Goal: Task Accomplishment & Management: Complete application form

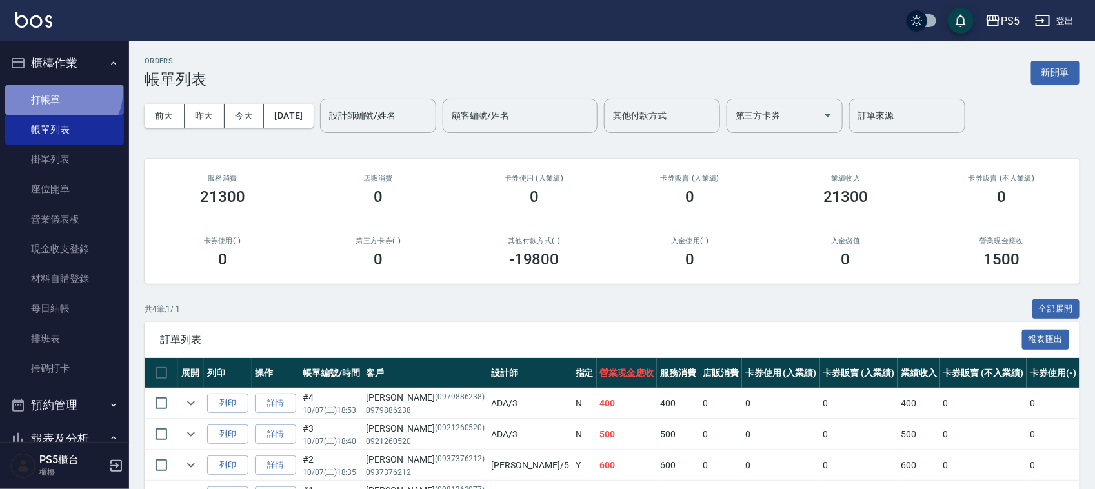
click at [53, 89] on link "打帳單" at bounding box center [64, 100] width 119 height 30
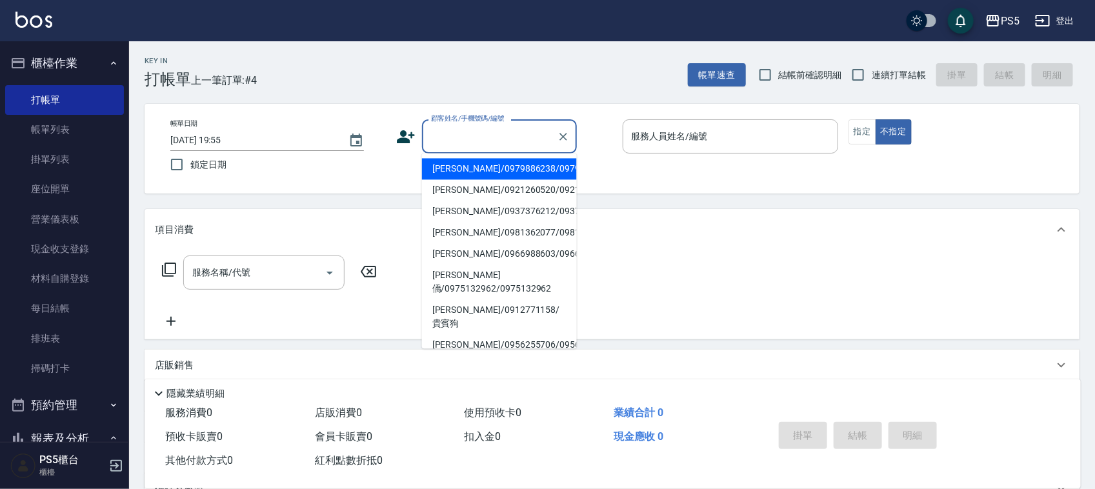
click at [439, 130] on input "顧客姓名/手機號碼/編號" at bounding box center [490, 136] width 124 height 23
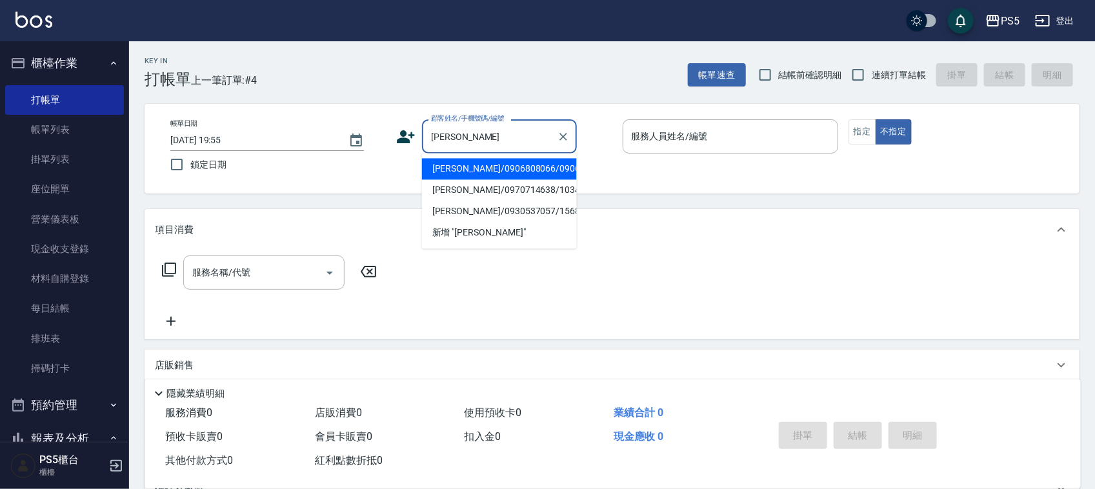
click at [460, 201] on li "[PERSON_NAME]/0970714638/10348" at bounding box center [499, 190] width 155 height 21
type input "[PERSON_NAME]/0970714638/10348"
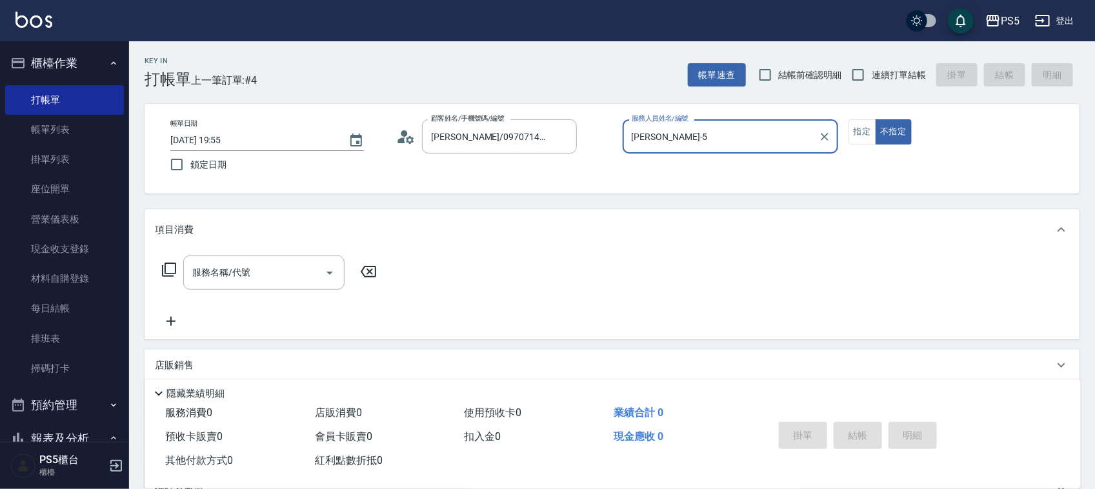
type input "[PERSON_NAME]-5"
click at [864, 130] on button "指定" at bounding box center [863, 131] width 28 height 25
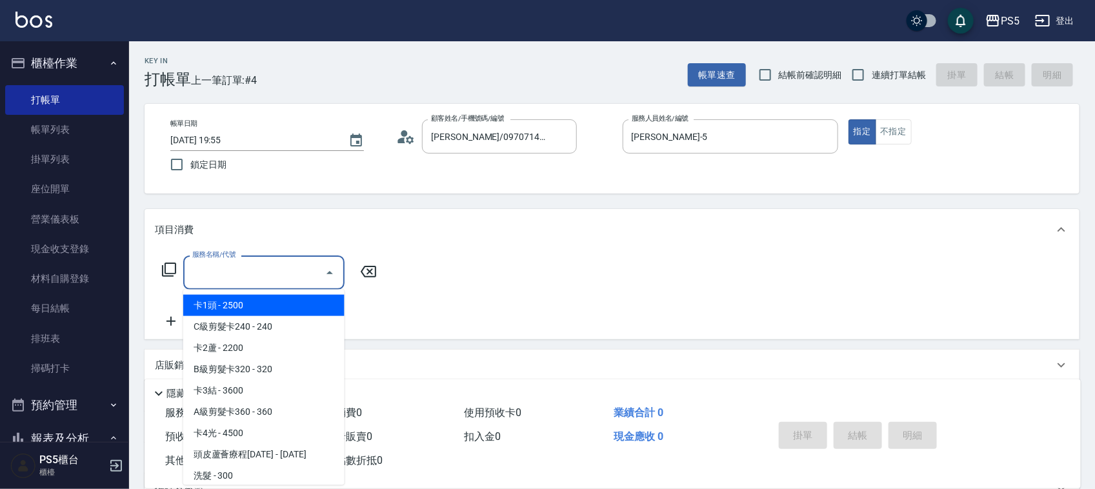
click at [231, 273] on input "服務名稱/代號" at bounding box center [254, 272] width 130 height 23
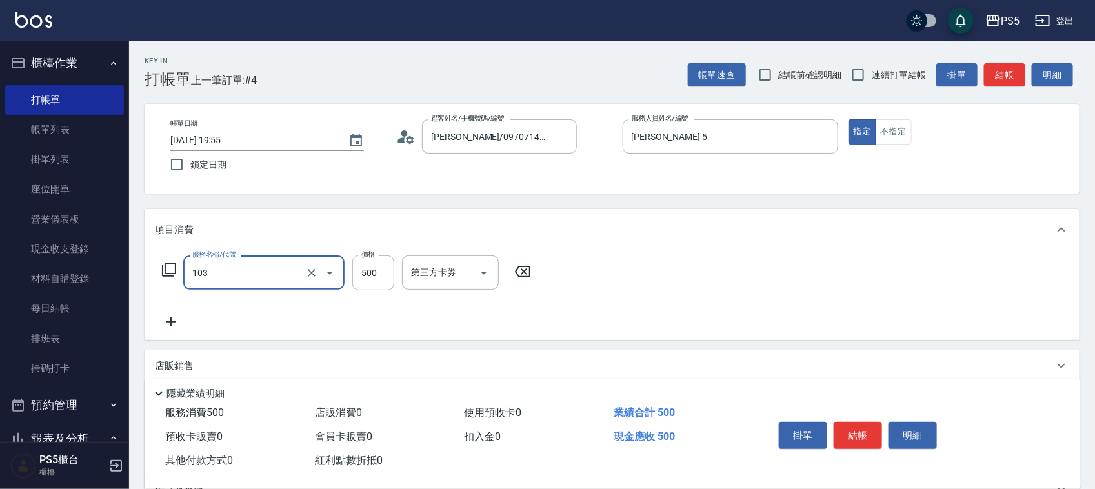
type input "B級洗剪500(103)"
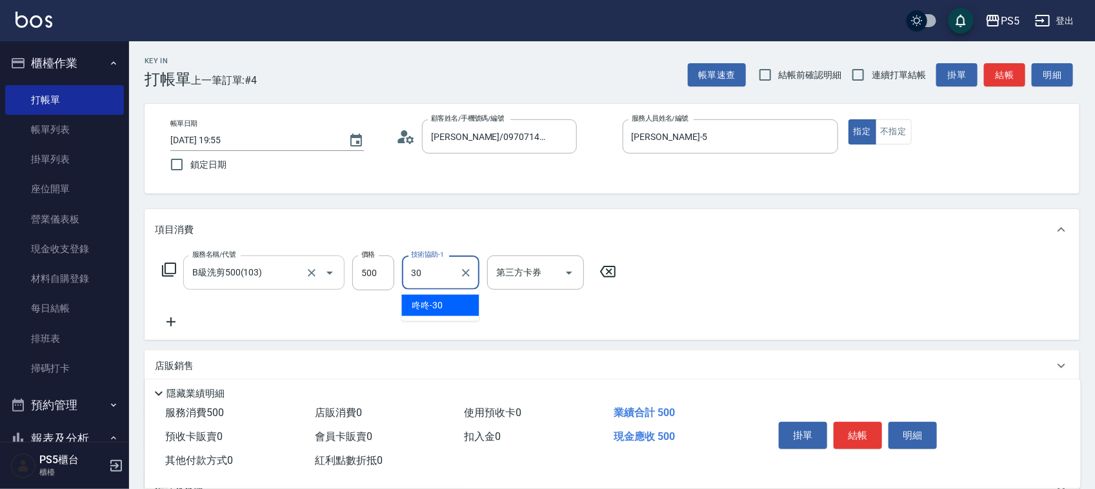
type input "咚咚-30"
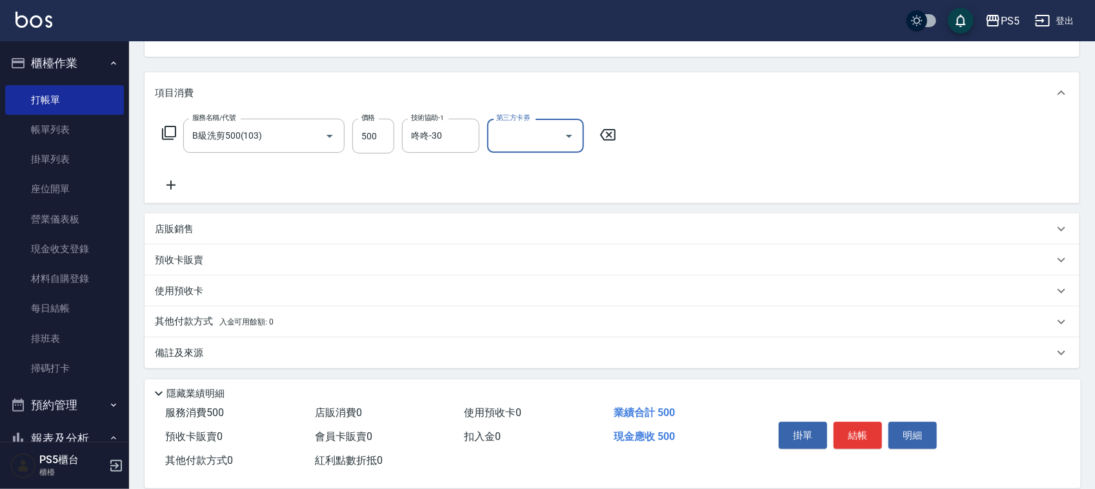
scroll to position [139, 0]
click at [179, 227] on p "店販銷售" at bounding box center [174, 228] width 39 height 14
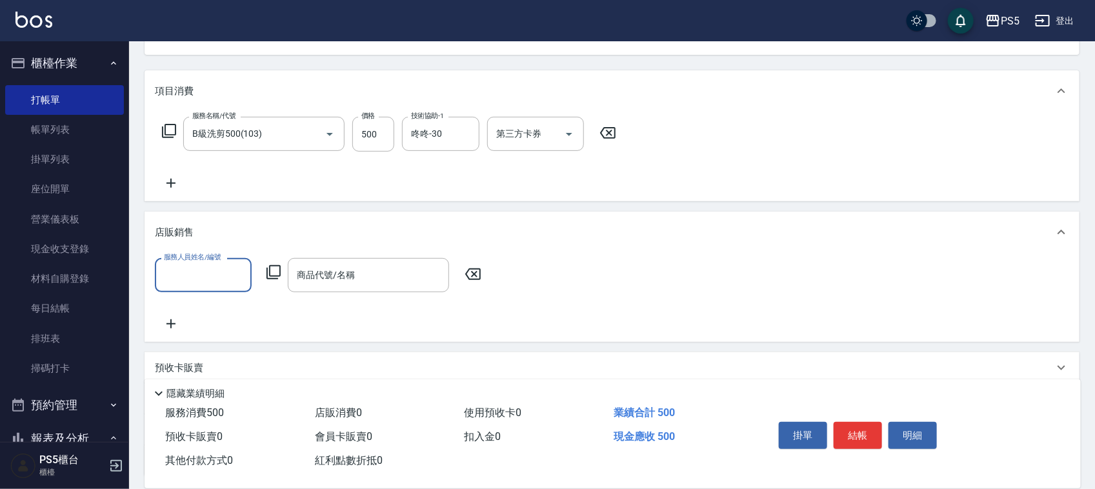
scroll to position [0, 0]
click at [214, 267] on input "服務人員姓名/編號" at bounding box center [203, 275] width 85 height 23
type input "[PERSON_NAME]-5"
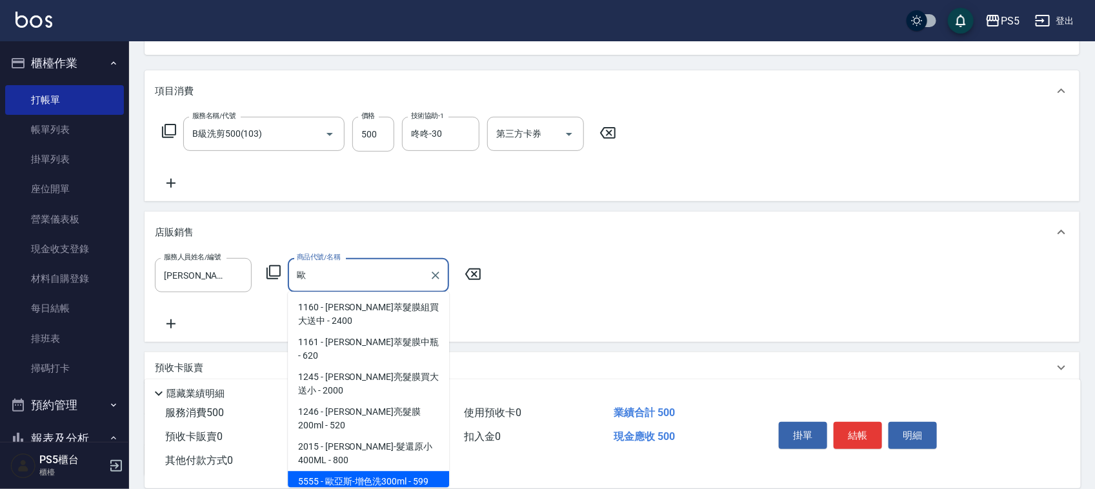
click at [358, 437] on span "1246 - [PERSON_NAME]亮髮膜200ml - 520" at bounding box center [368, 419] width 161 height 35
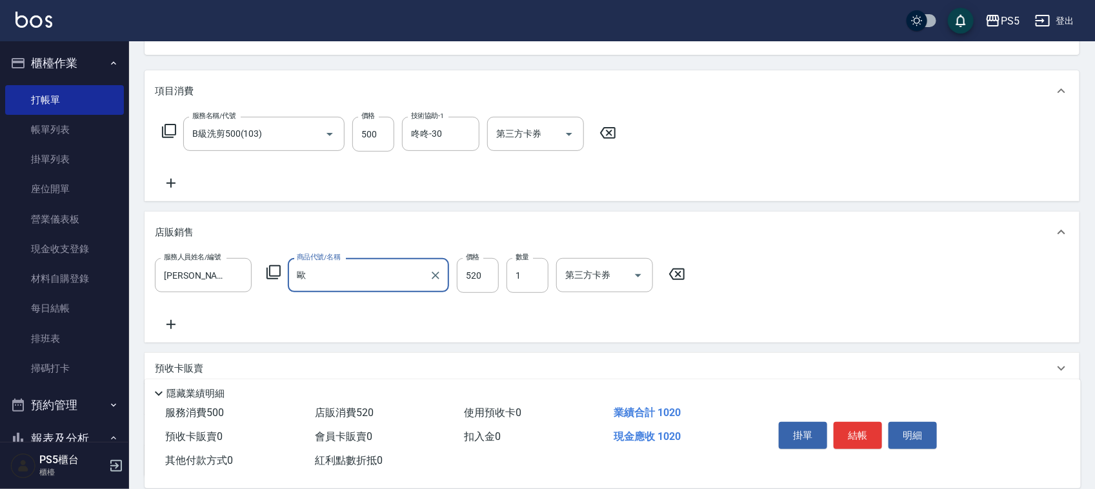
type input "[PERSON_NAME]亮髮膜200ml"
click at [437, 275] on icon "Clear" at bounding box center [435, 275] width 13 height 13
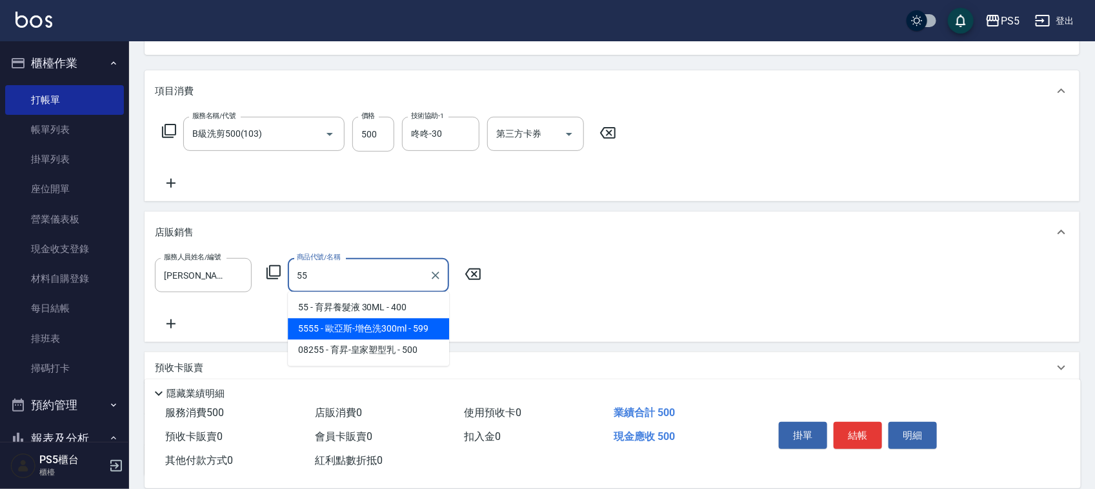
type input "歐亞斯-增色洗300ml"
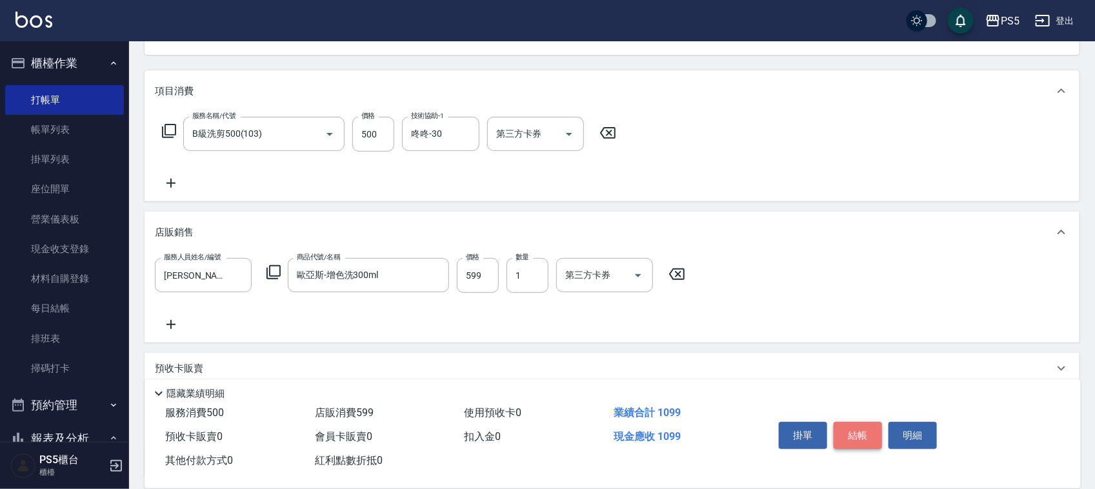
click at [869, 427] on button "結帳" at bounding box center [858, 435] width 48 height 27
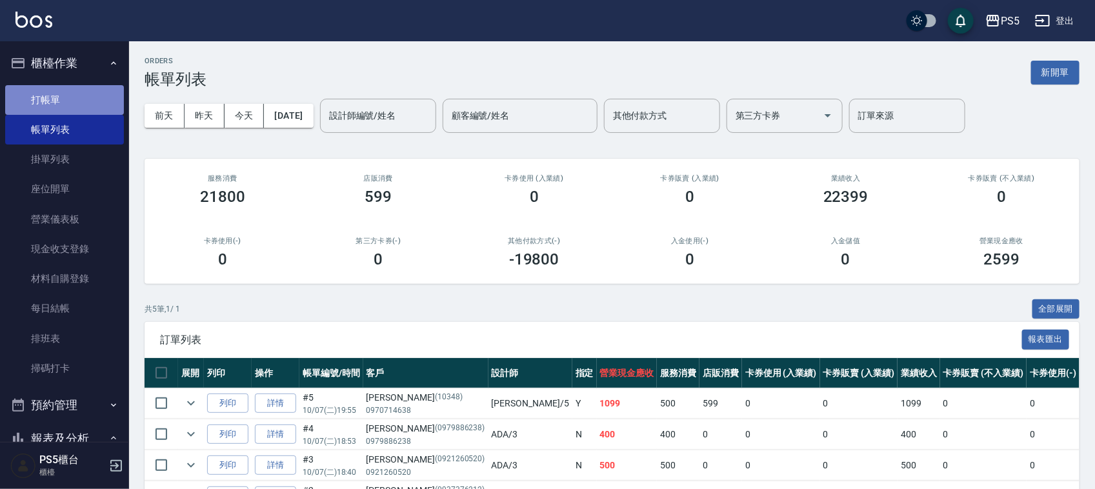
click at [72, 91] on link "打帳單" at bounding box center [64, 100] width 119 height 30
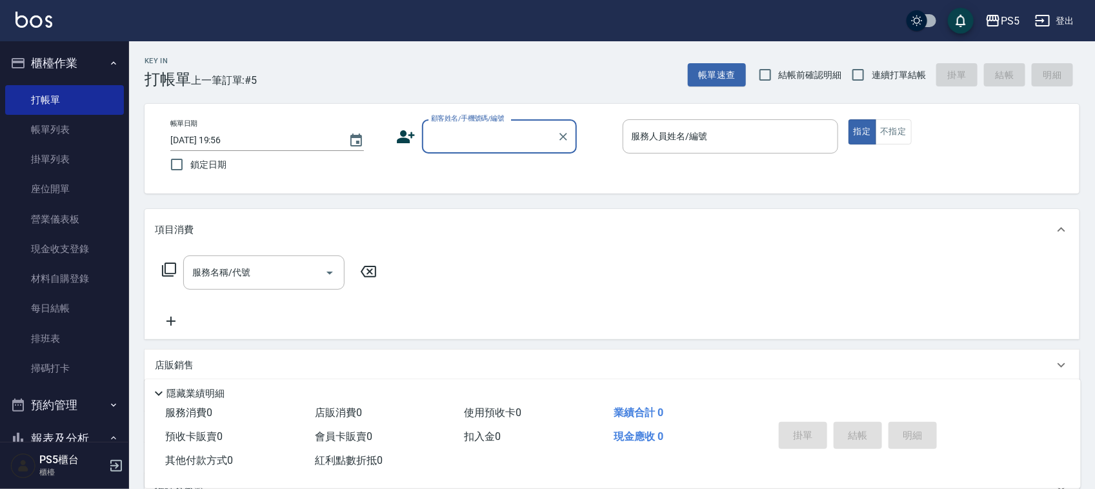
click at [505, 137] on input "顧客姓名/手機號碼/編號" at bounding box center [490, 136] width 124 height 23
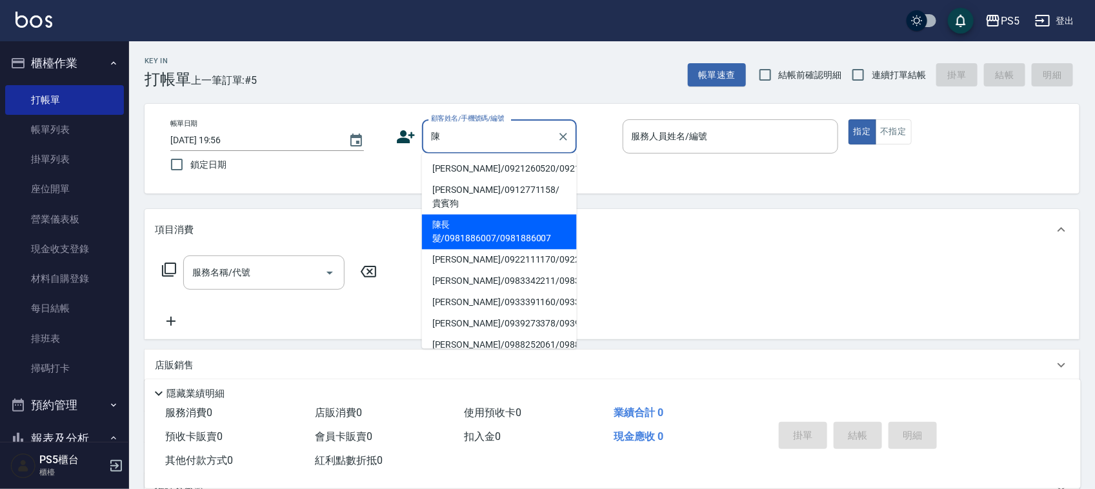
click at [494, 243] on li "陳長髮/0981886007/0981886007" at bounding box center [499, 232] width 155 height 35
type input "陳長髮/0981886007/0981886007"
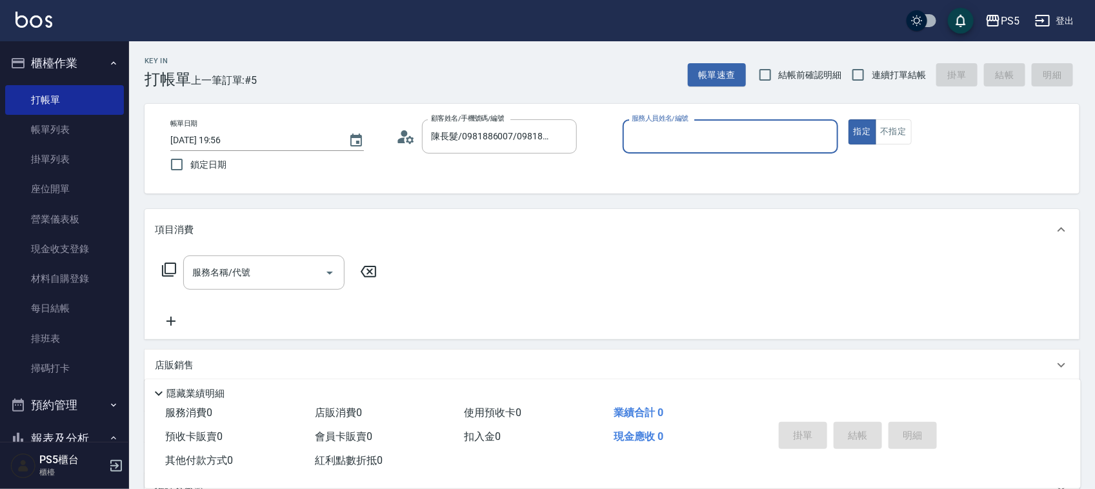
type input "[PERSON_NAME]-5"
click at [271, 281] on input "服務名稱/代號" at bounding box center [254, 272] width 130 height 23
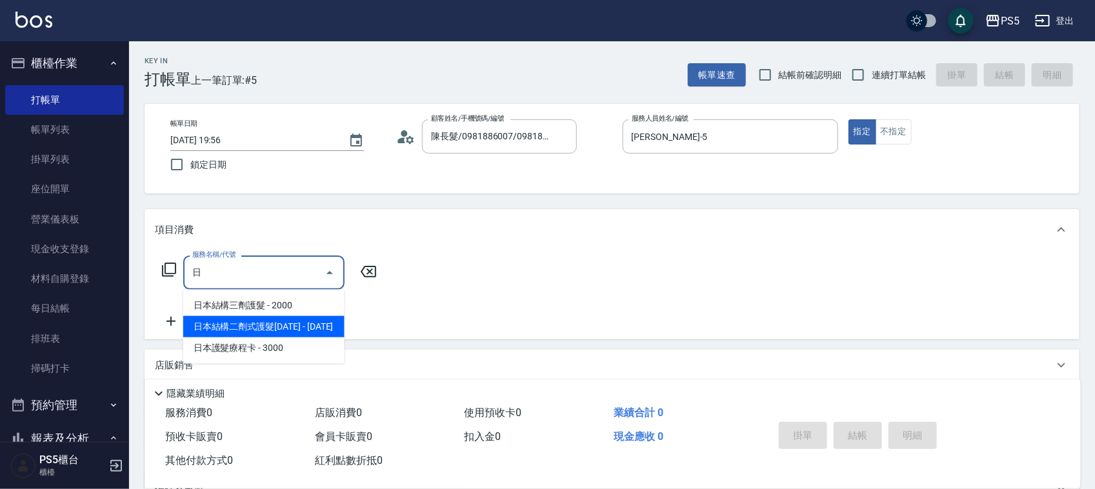
click at [282, 327] on span "日本結構二劑式護髮[DATE] - [DATE]" at bounding box center [263, 326] width 161 height 21
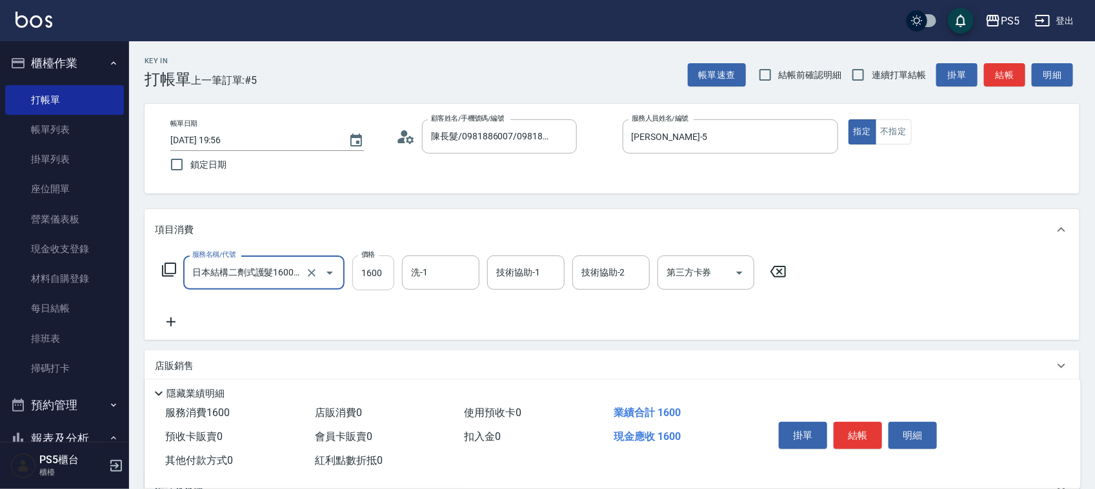
type input "日本結構二劑式護髮1600(904)"
click at [391, 274] on input "1600" at bounding box center [373, 273] width 42 height 35
type input "2600"
click at [865, 434] on button "結帳" at bounding box center [858, 435] width 48 height 27
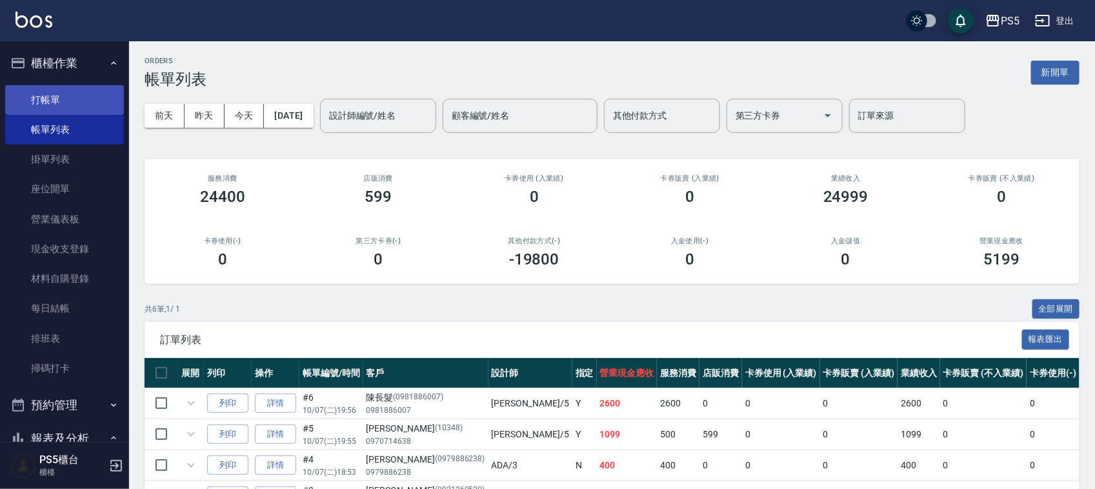
click at [39, 105] on link "打帳單" at bounding box center [64, 100] width 119 height 30
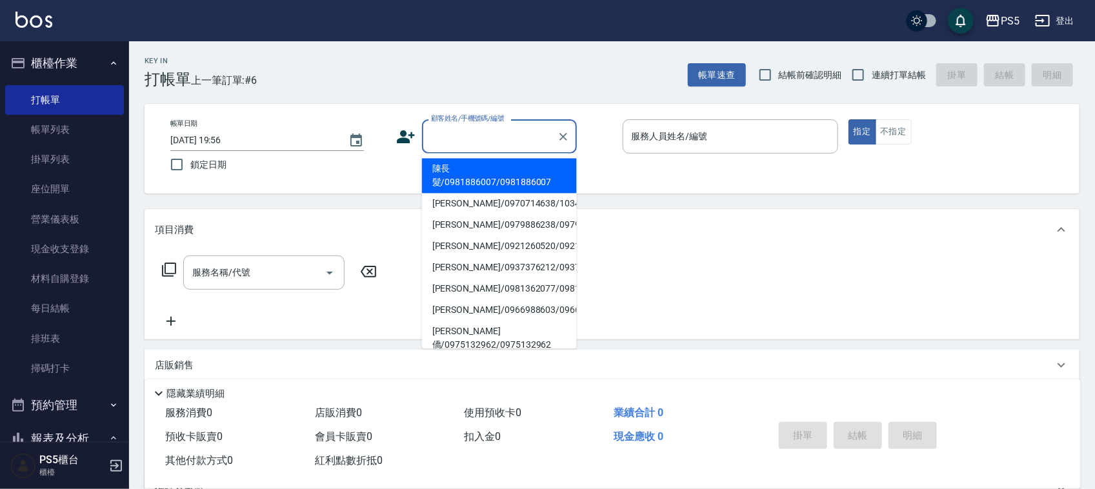
click at [470, 128] on input "顧客姓名/手機號碼/編號" at bounding box center [490, 136] width 124 height 23
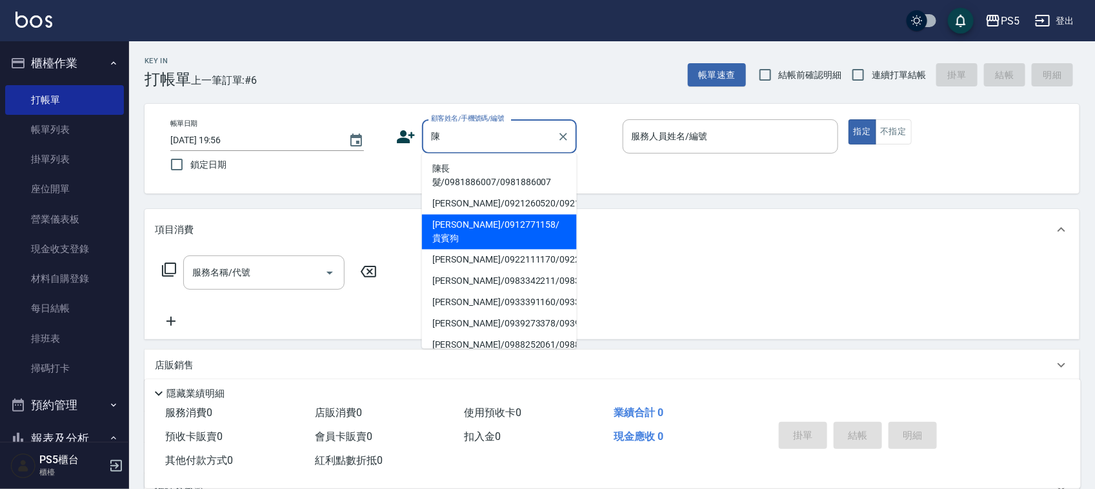
click at [481, 234] on li "[PERSON_NAME]/0912771158/貴賓狗" at bounding box center [499, 232] width 155 height 35
type input "[PERSON_NAME]/0912771158/貴賓狗"
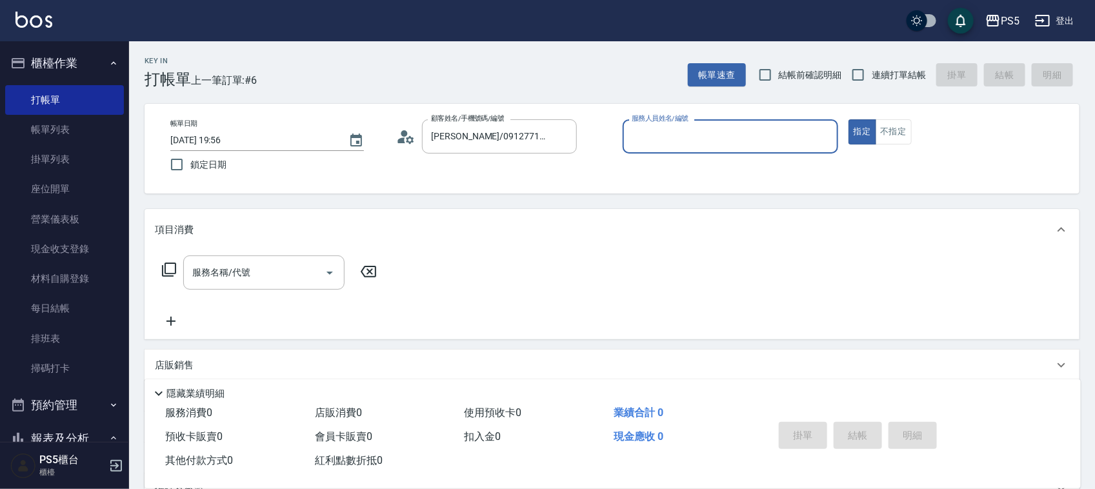
click at [683, 133] on input "服務人員姓名/編號" at bounding box center [731, 136] width 204 height 23
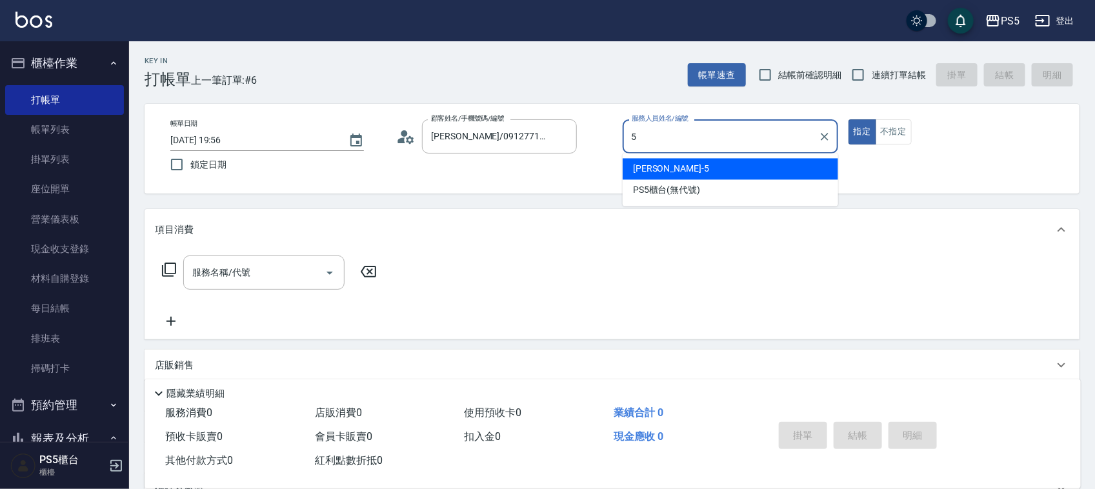
type input "[PERSON_NAME]-5"
type button "true"
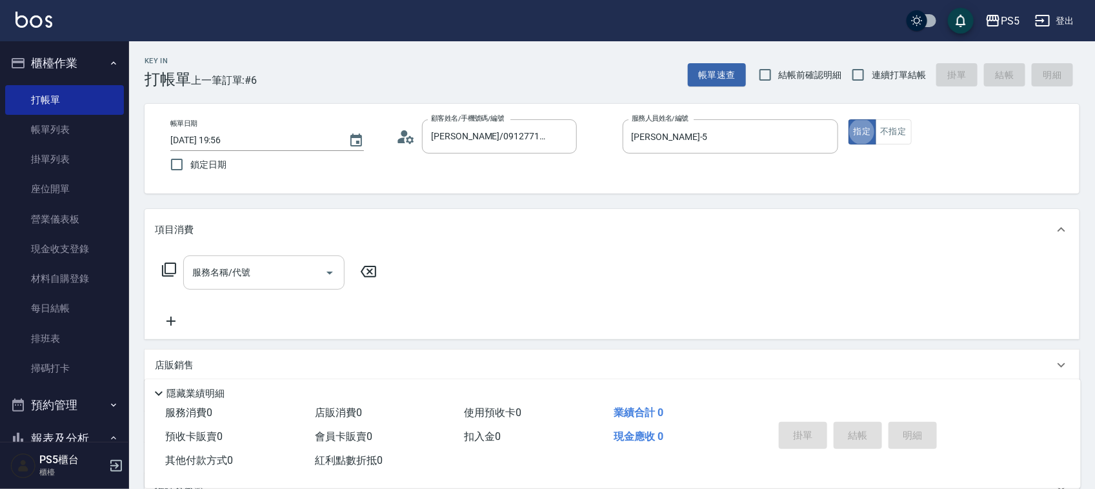
click at [253, 279] on input "服務名稱/代號" at bounding box center [254, 272] width 130 height 23
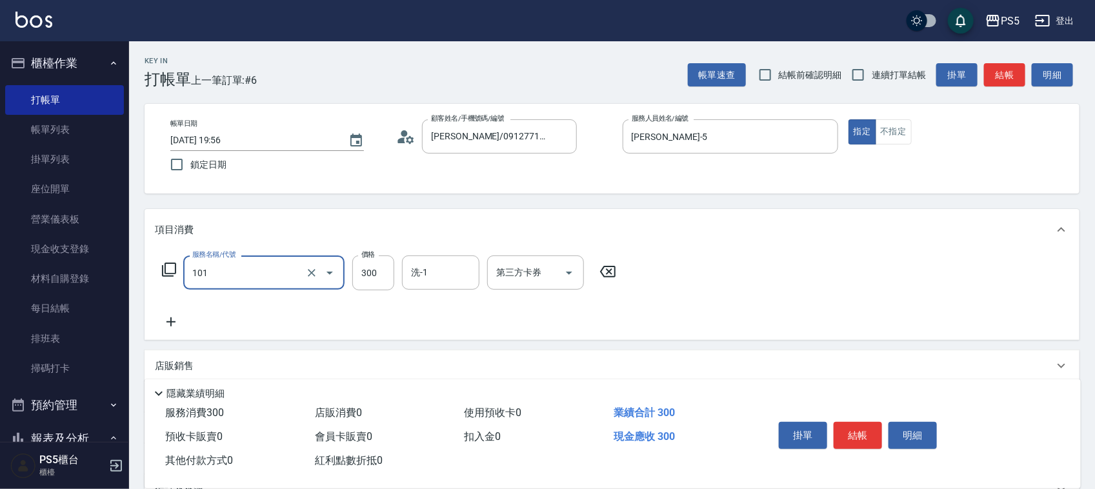
type input "洗髮(101)"
click at [850, 427] on button "結帳" at bounding box center [858, 435] width 48 height 27
